Goal: Information Seeking & Learning: Understand process/instructions

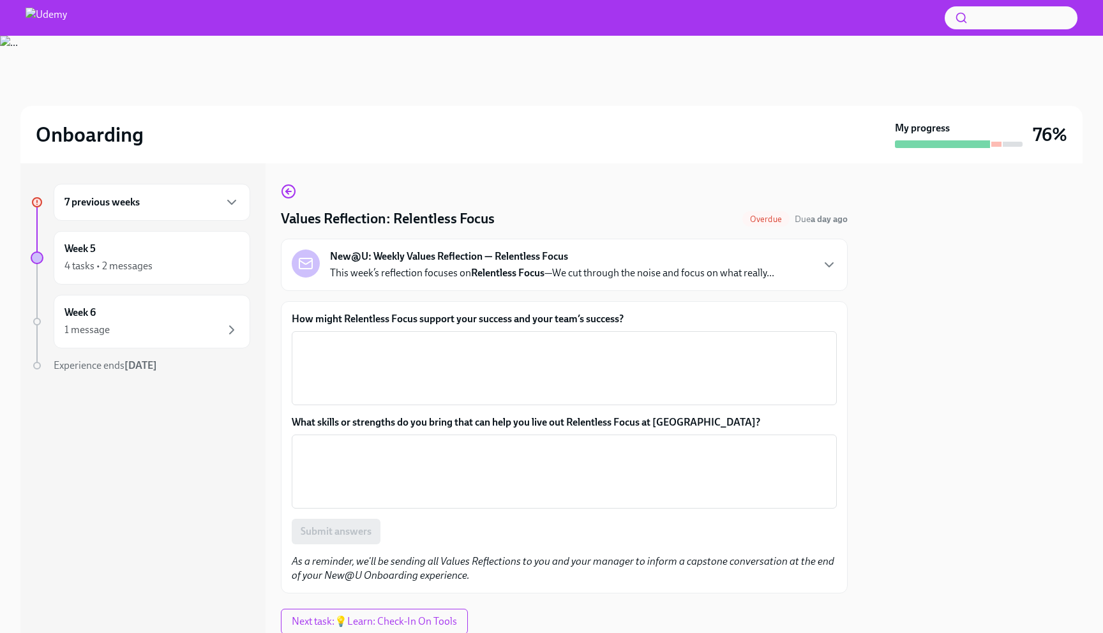
click at [210, 207] on div "7 previous weeks" at bounding box center [151, 202] width 175 height 15
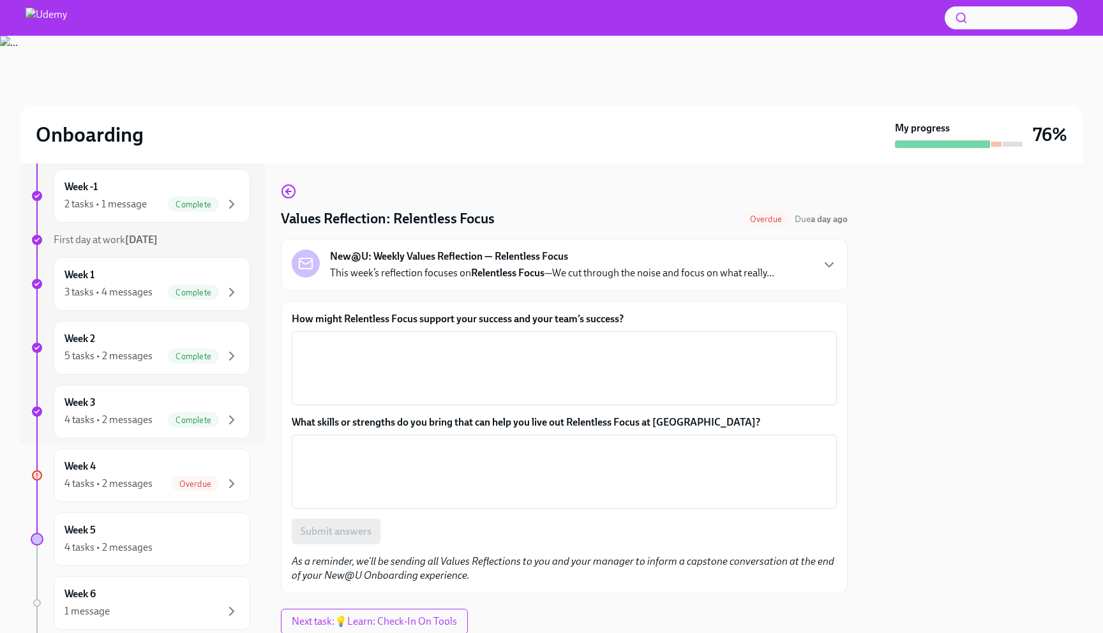
scroll to position [262, 0]
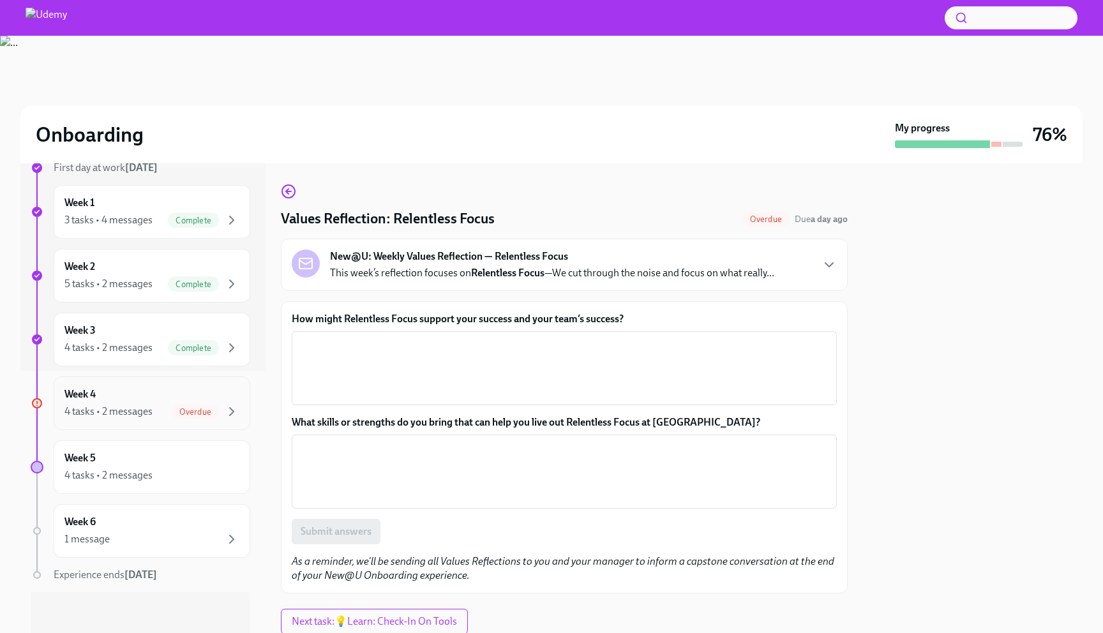
click at [157, 393] on div "Week 4 4 tasks • 2 messages Overdue" at bounding box center [151, 404] width 175 height 32
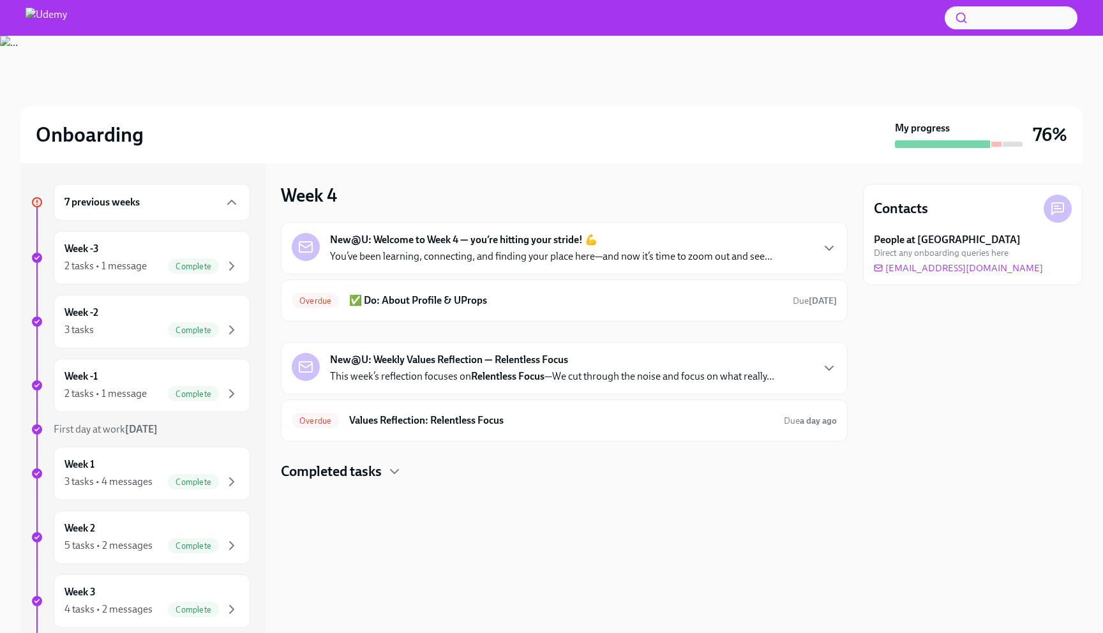
click at [402, 260] on p "You’ve been learning, connecting, and finding your place here—and now it’s time…" at bounding box center [551, 257] width 442 height 14
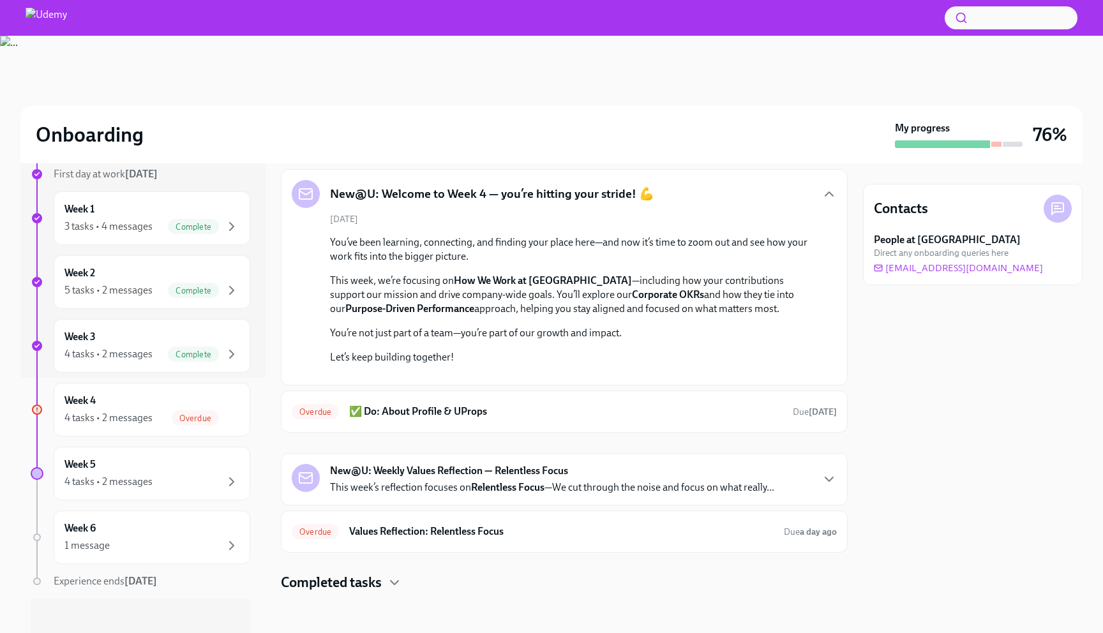
scroll to position [257, 0]
click at [441, 274] on p "This week, we’re focusing on How We Work at [GEOGRAPHIC_DATA] —including how yo…" at bounding box center [573, 295] width 487 height 42
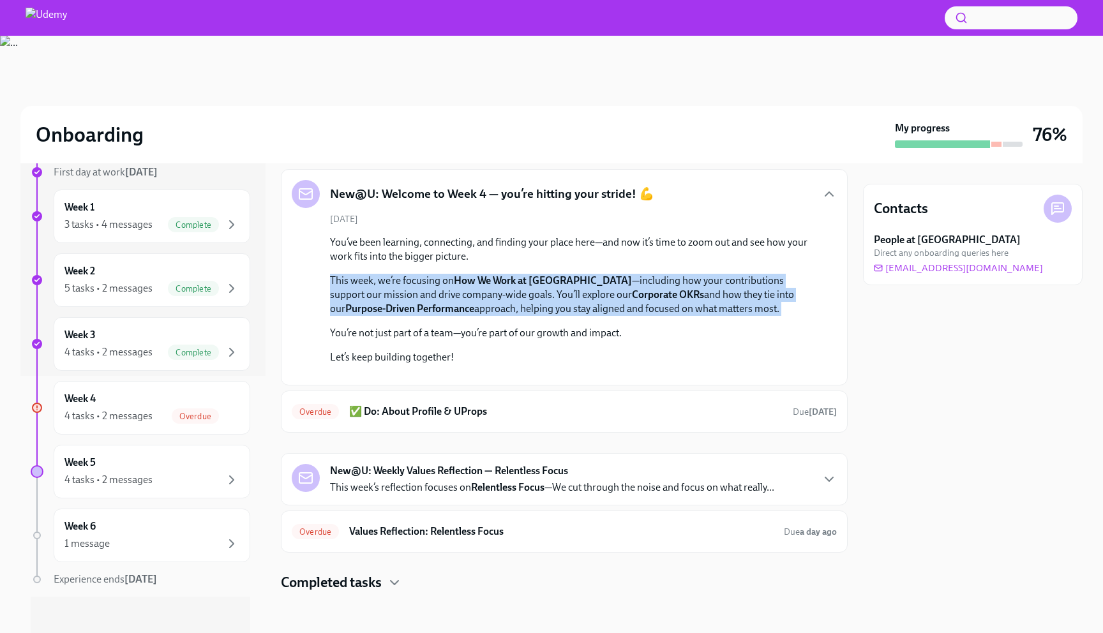
click at [441, 274] on p "This week, we’re focusing on How We Work at [GEOGRAPHIC_DATA] —including how yo…" at bounding box center [573, 295] width 487 height 42
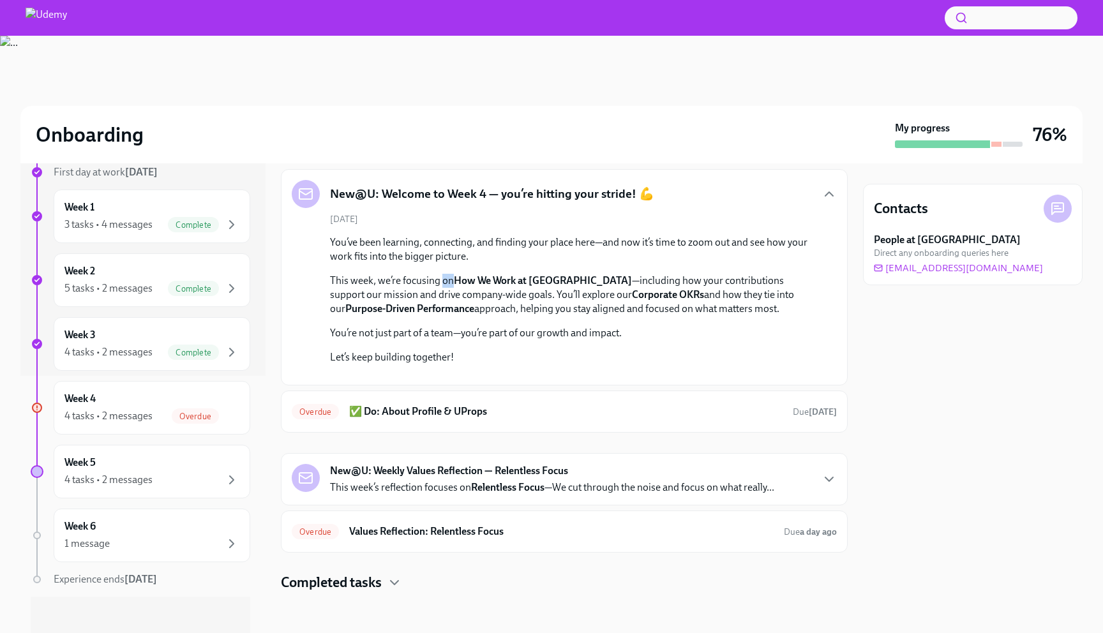
click at [441, 274] on p "This week, we’re focusing on How We Work at [GEOGRAPHIC_DATA] —including how yo…" at bounding box center [573, 295] width 487 height 42
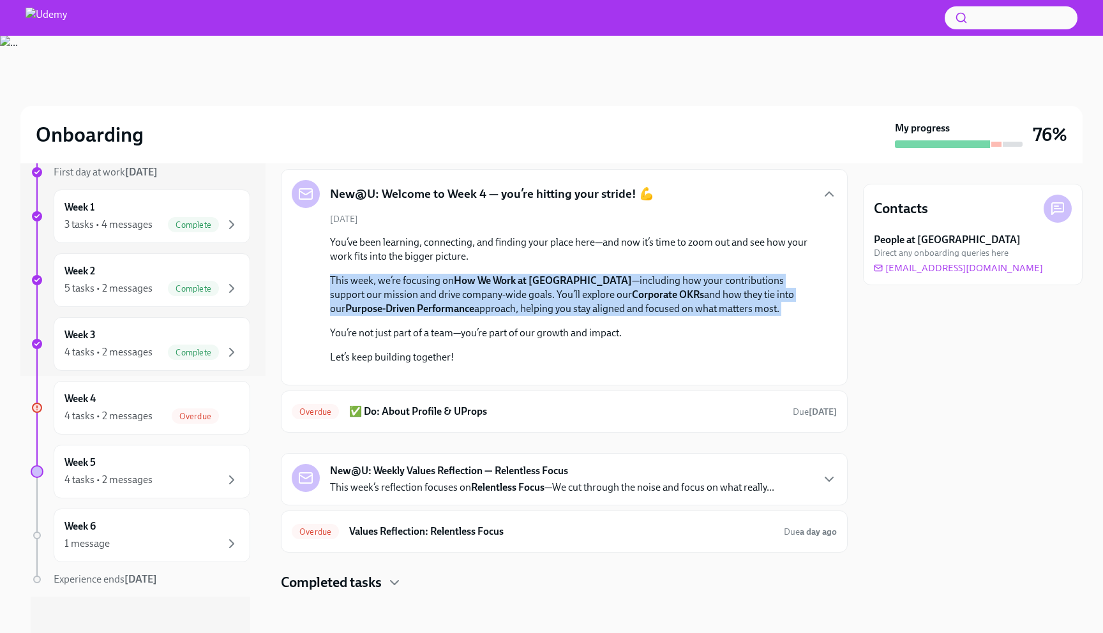
click at [441, 274] on p "This week, we’re focusing on How We Work at [GEOGRAPHIC_DATA] —including how yo…" at bounding box center [573, 295] width 487 height 42
click at [518, 417] on h6 "✅ Do: About Profile & UProps" at bounding box center [566, 412] width 434 height 14
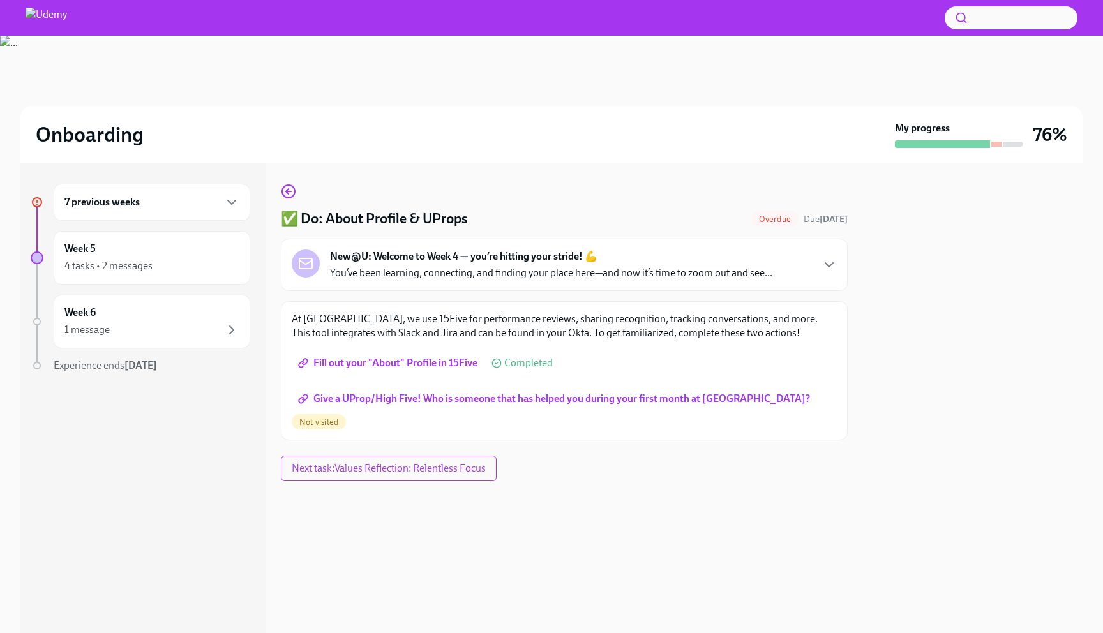
click at [783, 265] on div "New@U: Welcome to Week 4 — you’re hitting your stride! 💪 You’ve been learning, …" at bounding box center [564, 265] width 545 height 31
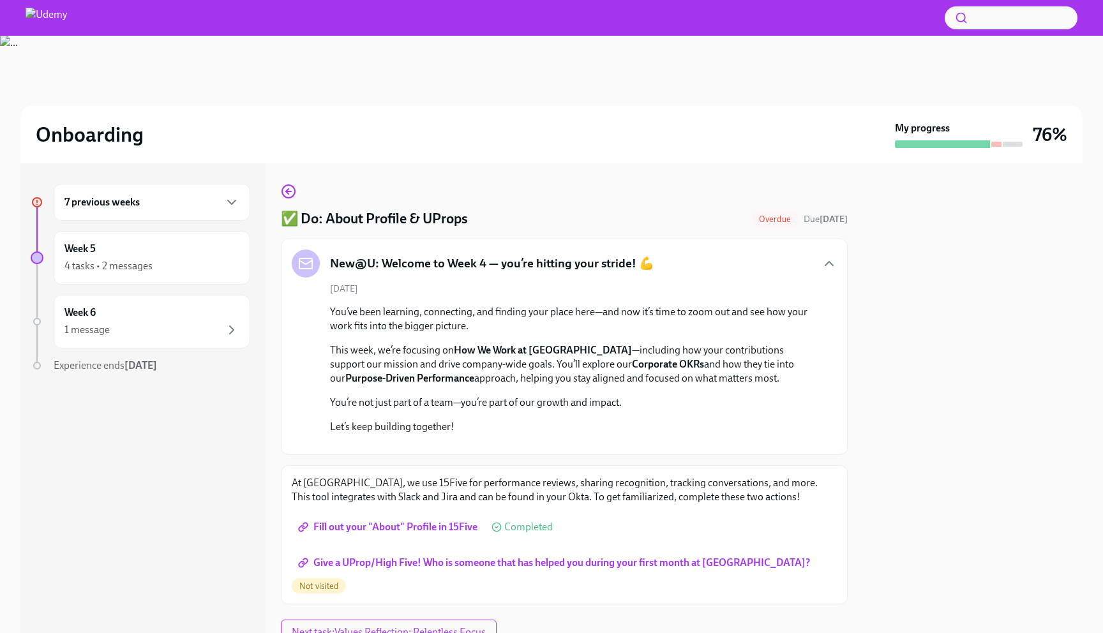
scroll to position [278, 0]
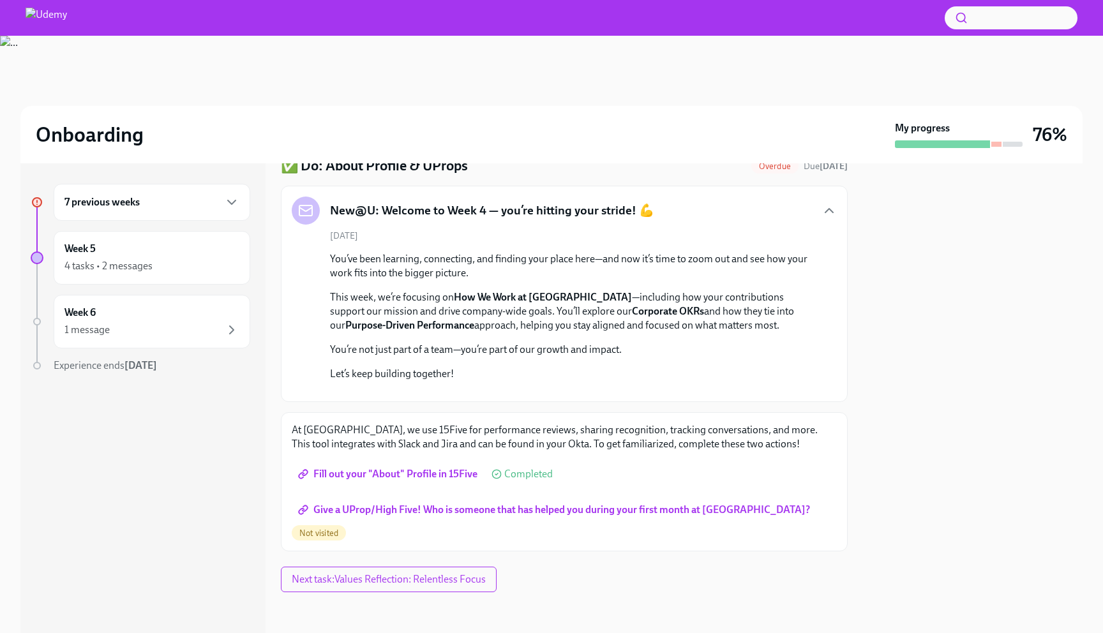
click at [435, 481] on span "Fill out your "About" Profile in 15Five" at bounding box center [389, 474] width 177 height 13
click at [403, 517] on span "Give a UProp/High Five! Who is someone that has helped you during your first mo…" at bounding box center [555, 510] width 509 height 13
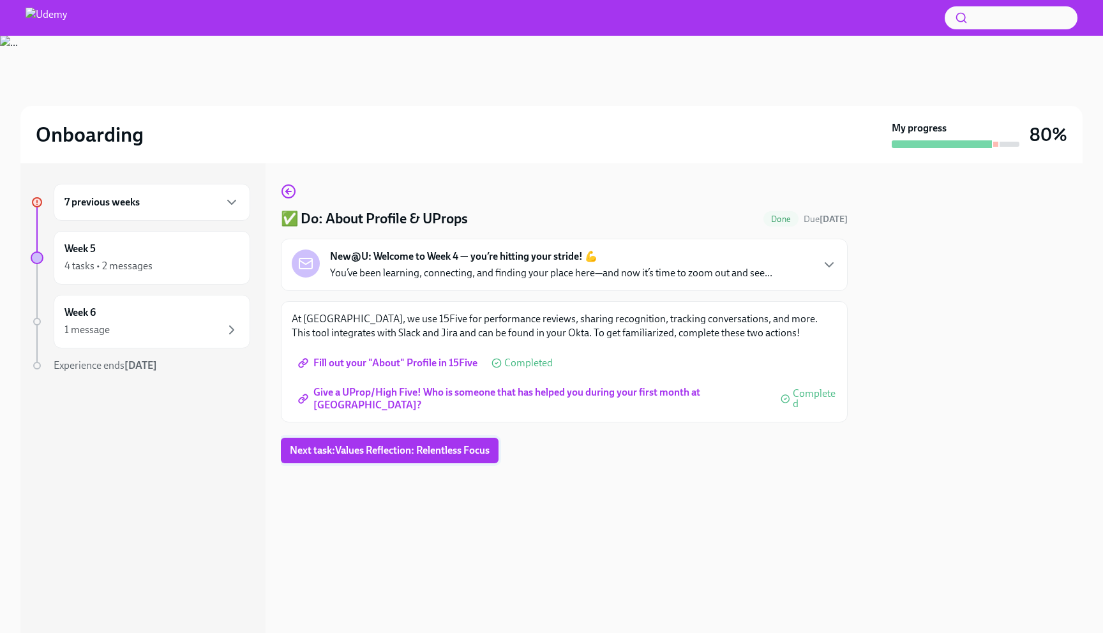
click at [484, 449] on span "Next task : Values Reflection: Relentless Focus" at bounding box center [390, 450] width 200 height 13
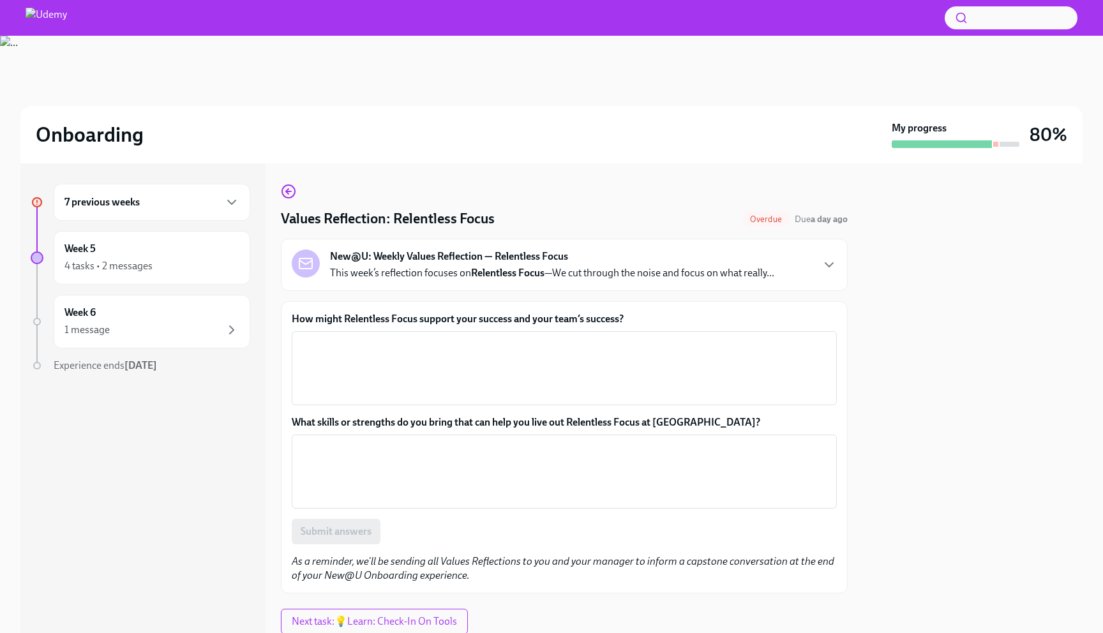
click at [125, 209] on div "7 previous weeks" at bounding box center [151, 202] width 175 height 15
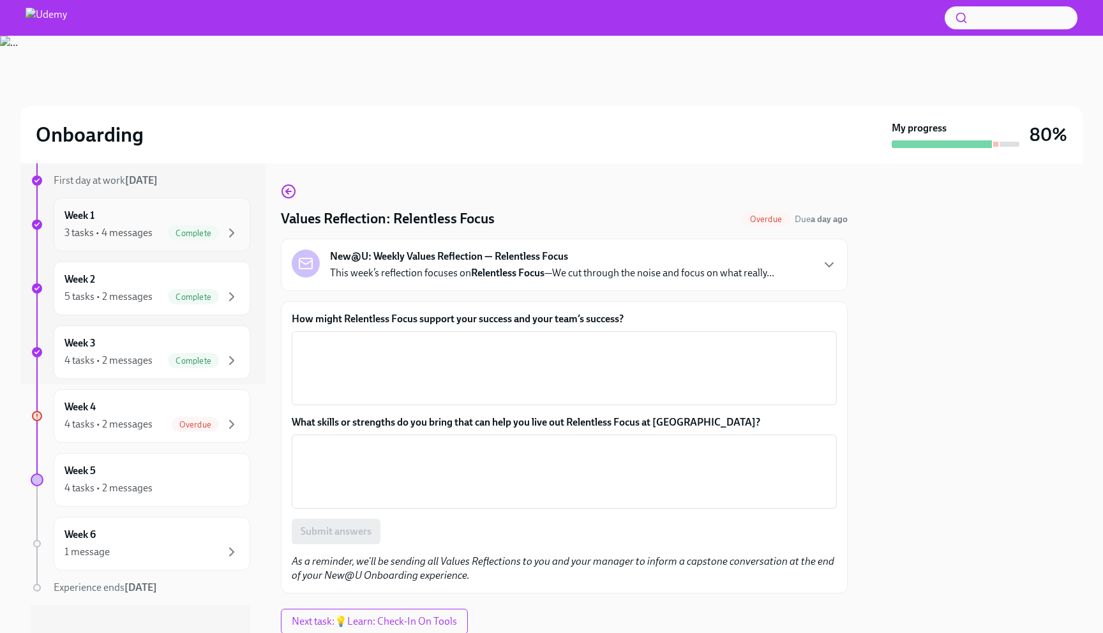
scroll to position [262, 0]
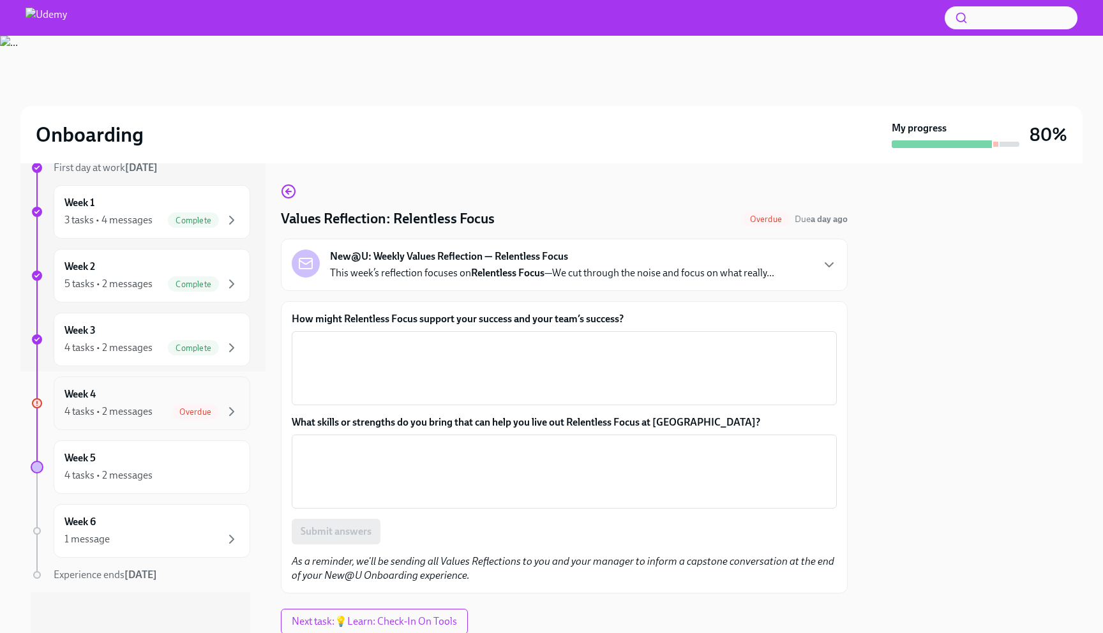
click at [124, 415] on div "4 tasks • 2 messages" at bounding box center [108, 412] width 88 height 14
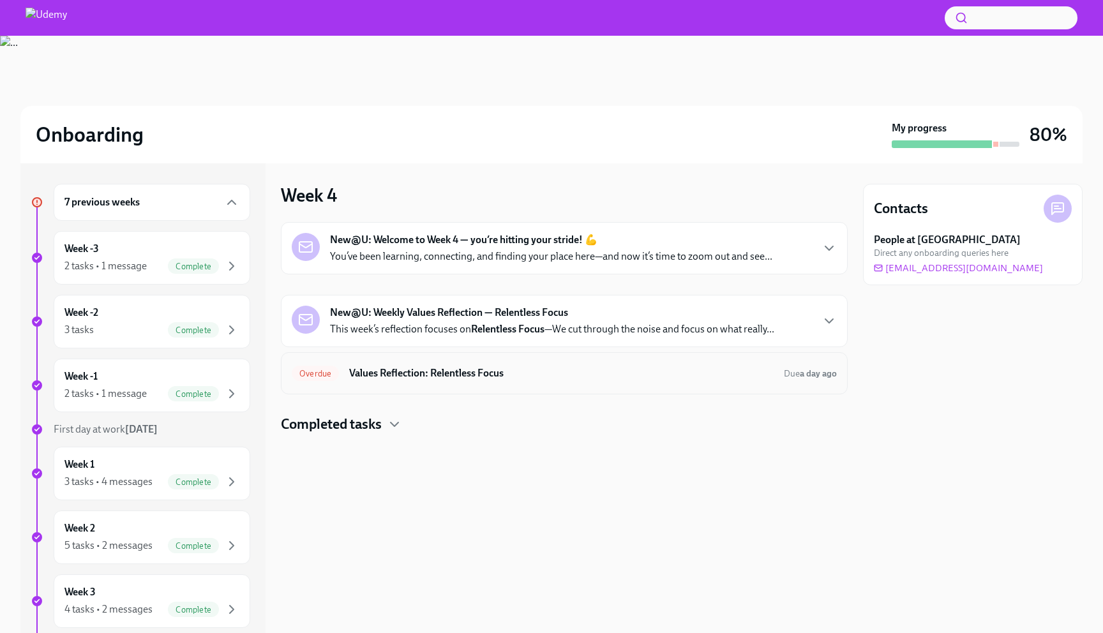
click at [430, 377] on h6 "Values Reflection: Relentless Focus" at bounding box center [561, 373] width 425 height 14
